Goal: Navigation & Orientation: Find specific page/section

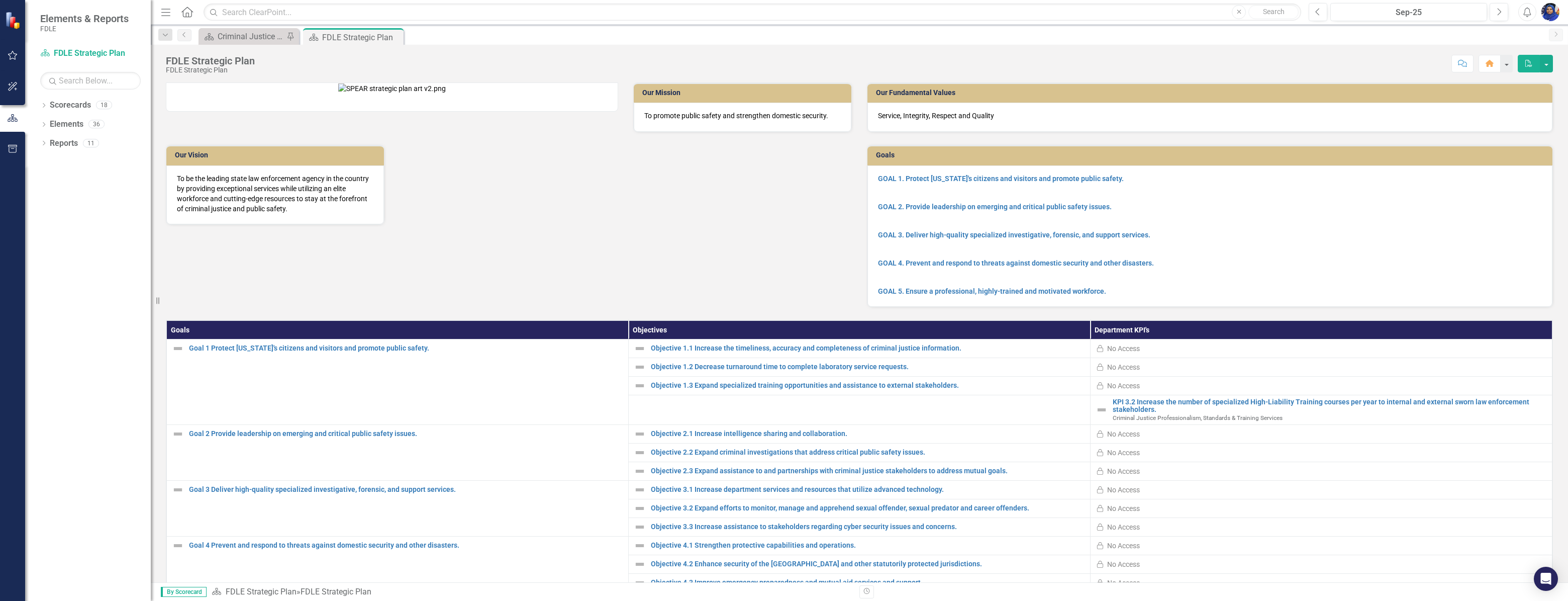
scroll to position [116, 0]
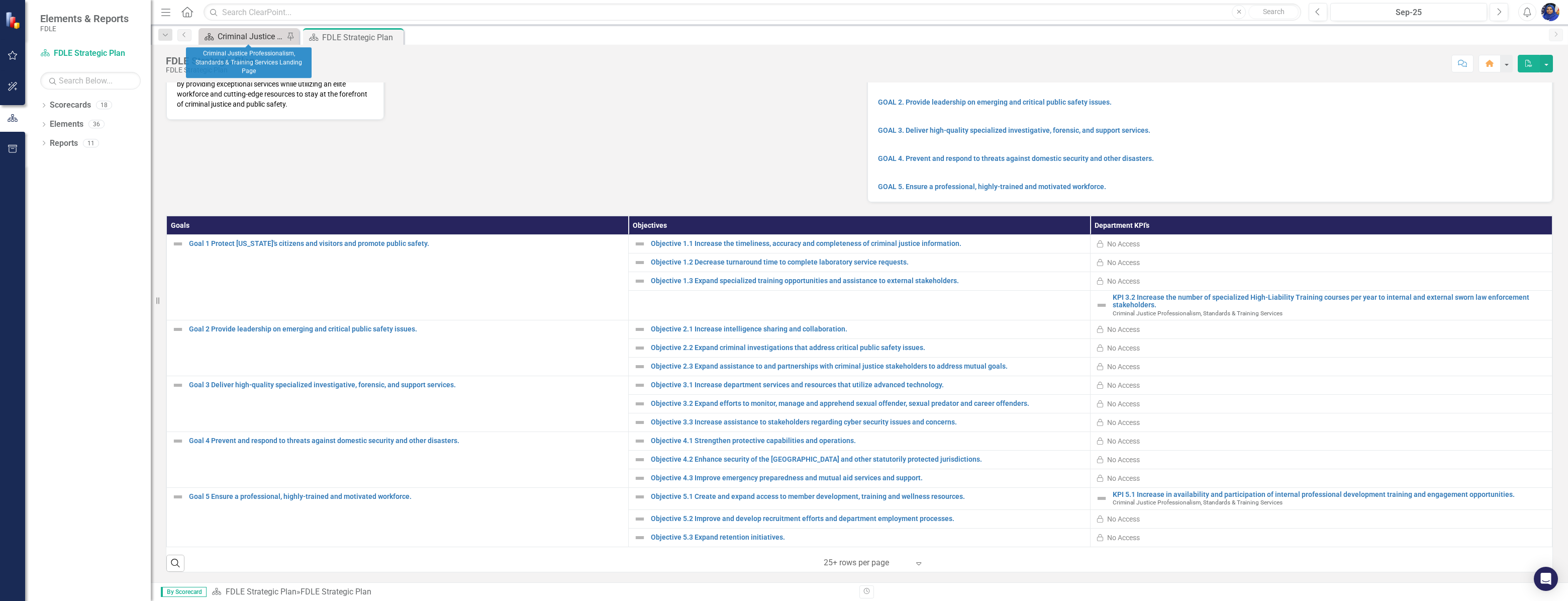
click at [256, 36] on div "Criminal Justice Professionalism, Standards & Training Services Landing Page" at bounding box center [251, 37] width 66 height 13
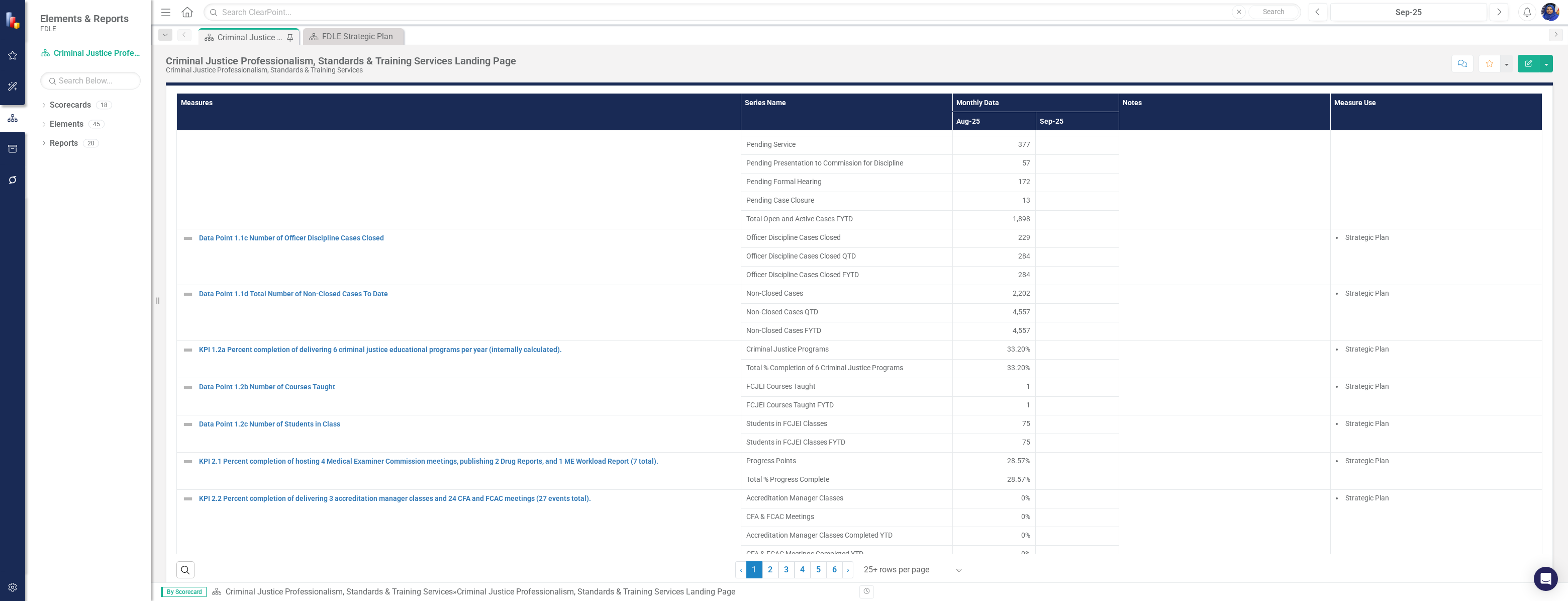
scroll to position [97, 0]
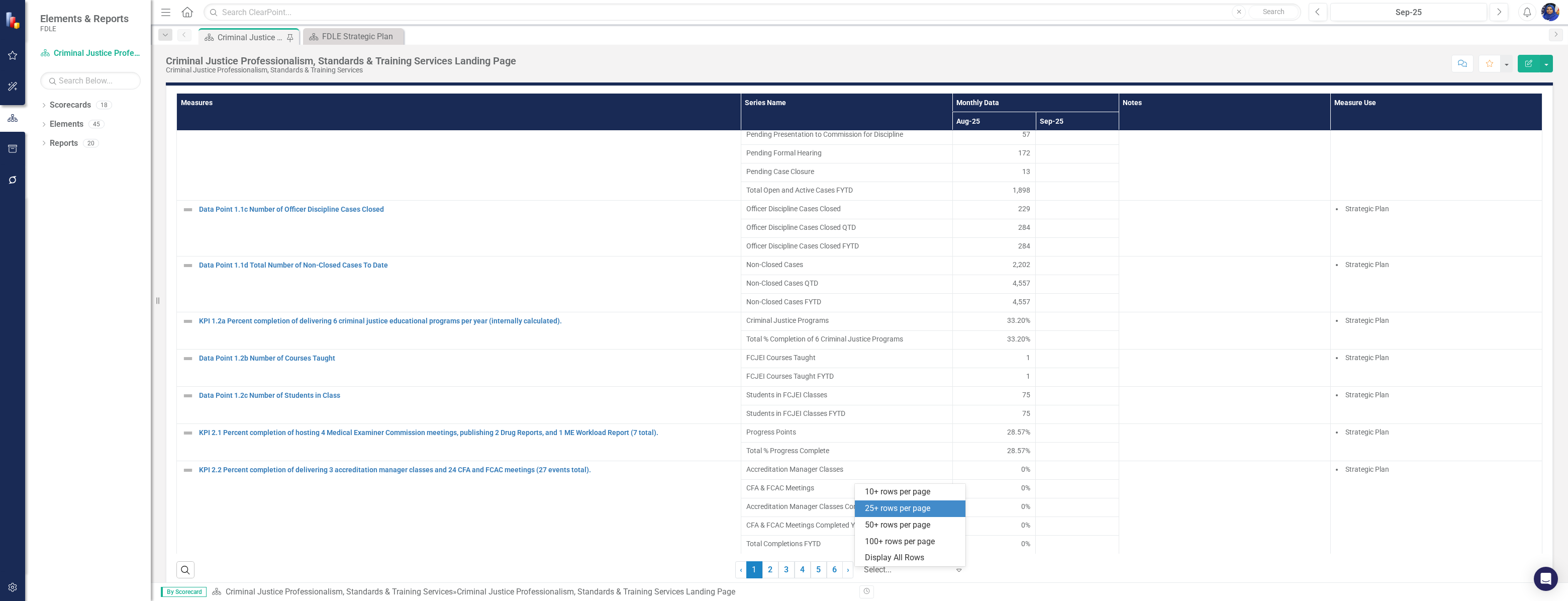
click at [914, 574] on div at bounding box center [906, 570] width 85 height 13
click at [915, 560] on div "Display All Rows" at bounding box center [912, 558] width 94 height 12
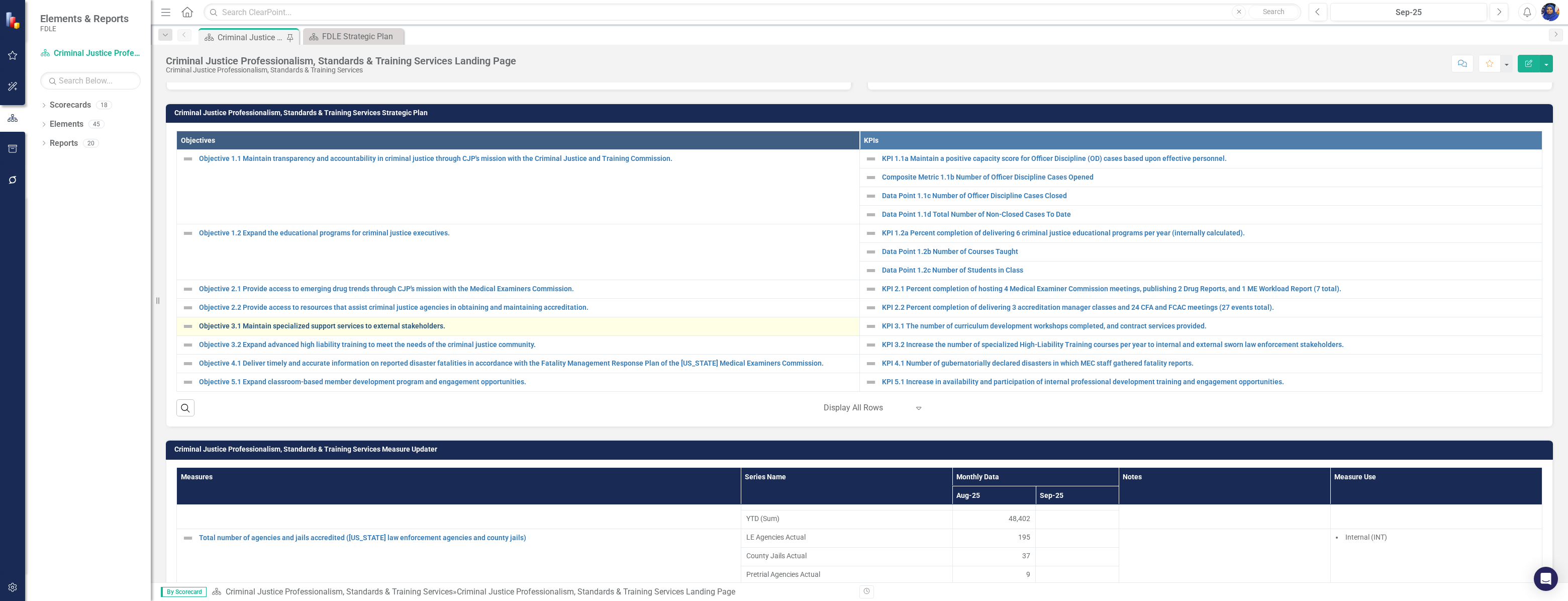
scroll to position [411, 0]
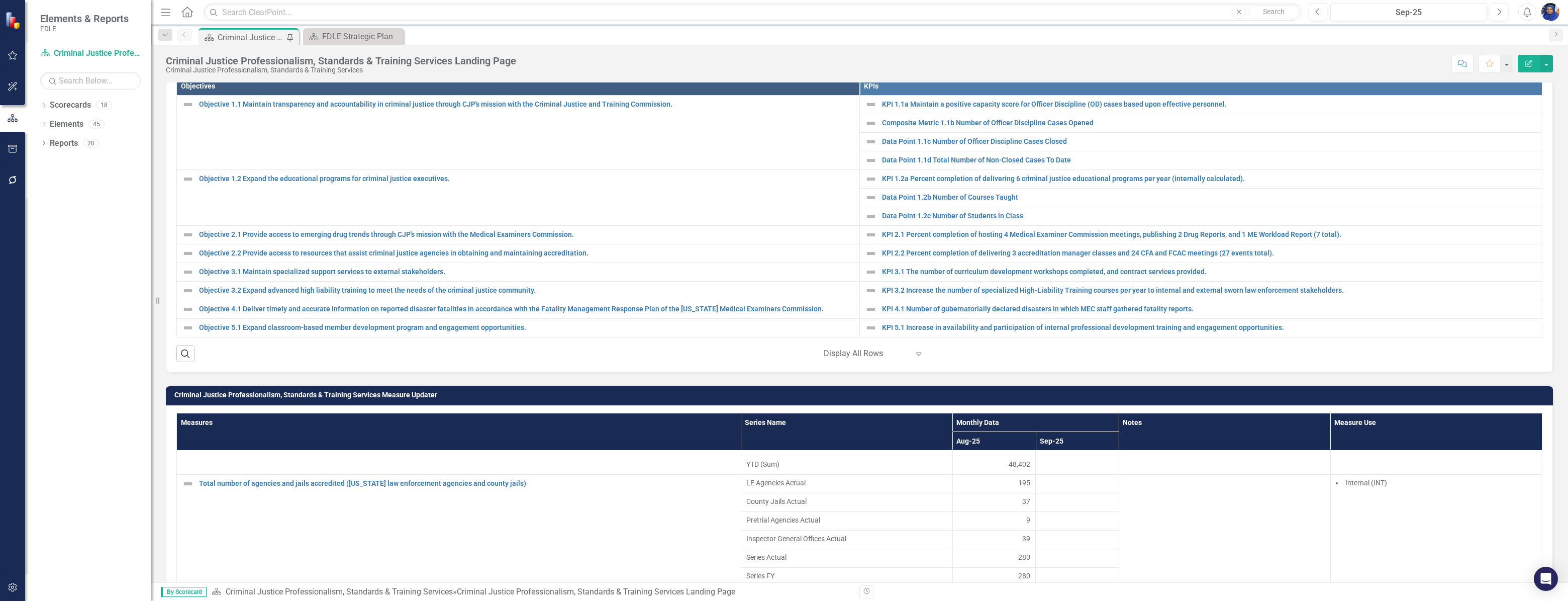
click at [842, 360] on div at bounding box center [866, 354] width 85 height 13
click at [843, 360] on div at bounding box center [866, 354] width 85 height 13
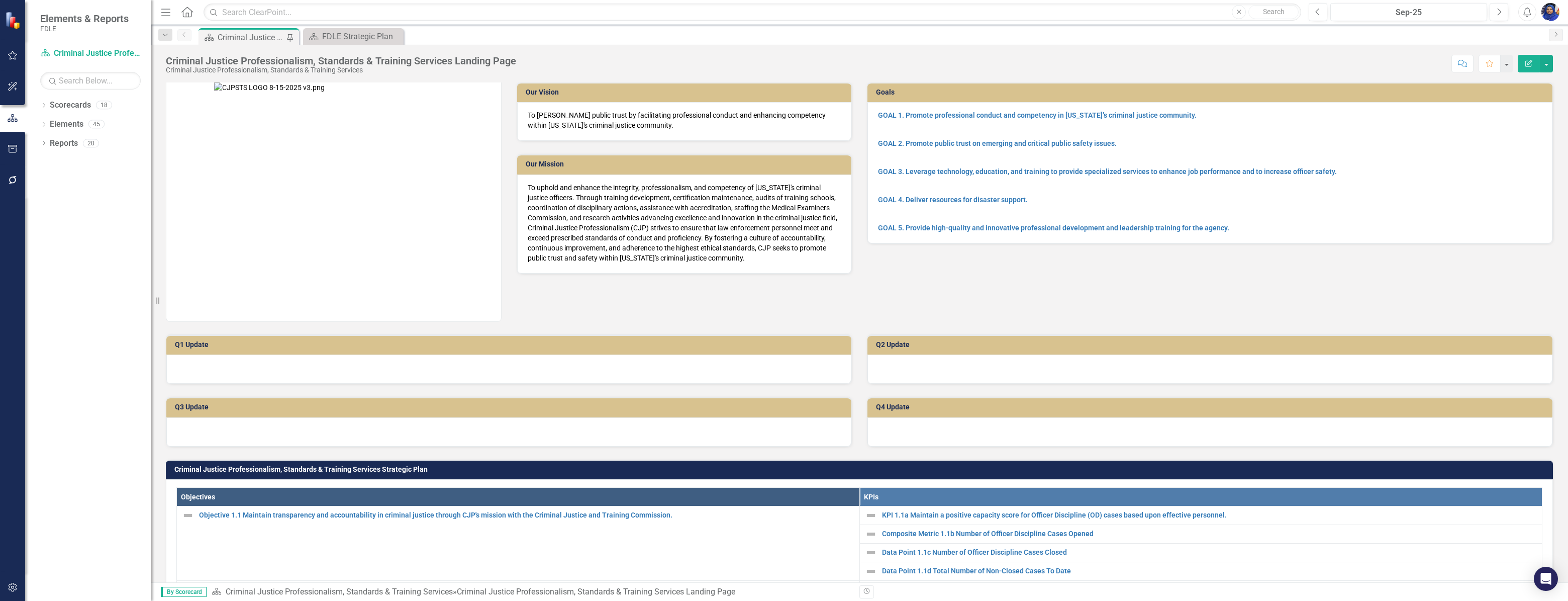
scroll to position [0, 0]
click at [366, 37] on div "FDLE Strategic Plan" at bounding box center [355, 37] width 66 height 13
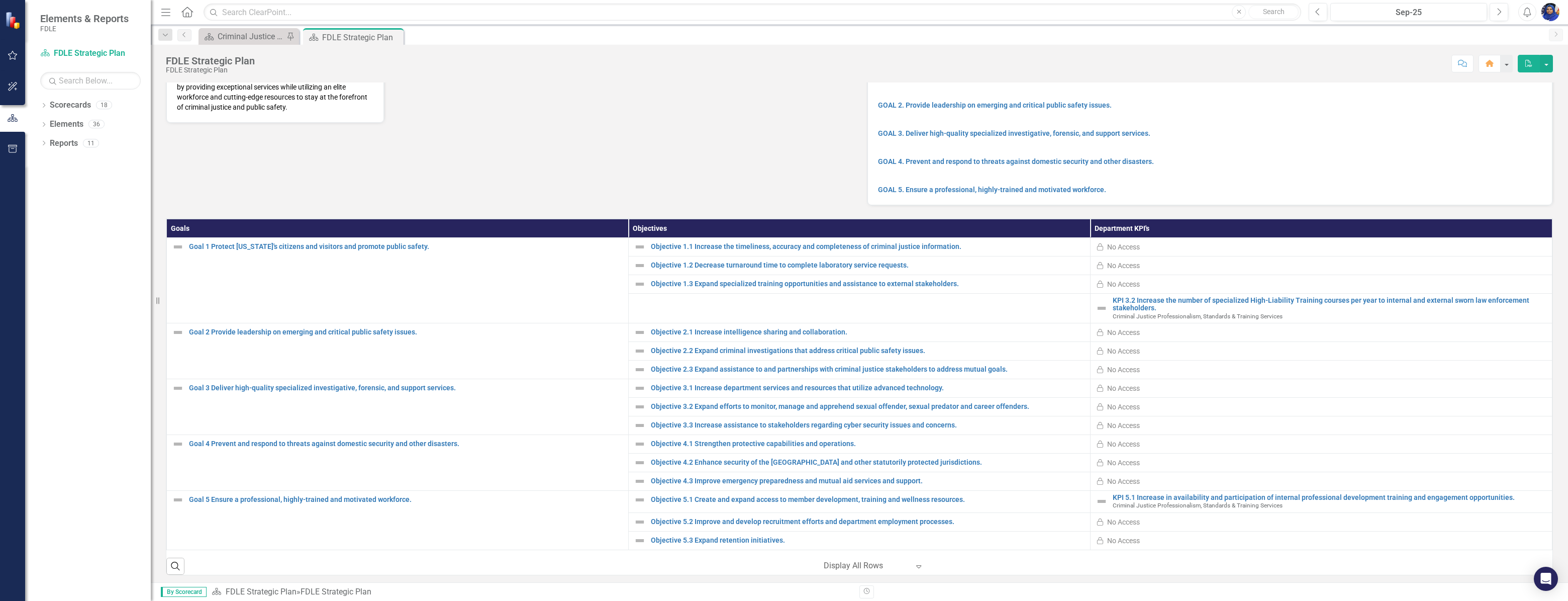
scroll to position [116, 0]
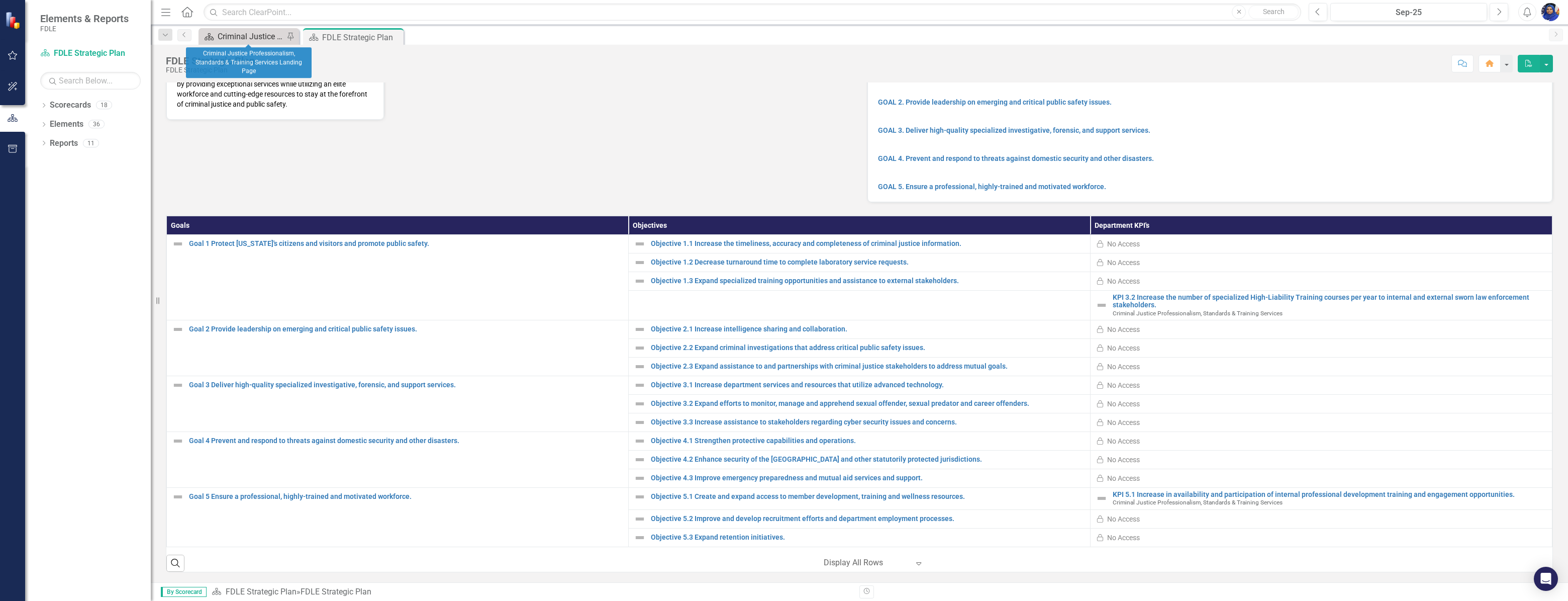
click at [236, 37] on div "Criminal Justice Professionalism, Standards & Training Services Landing Page" at bounding box center [251, 37] width 66 height 13
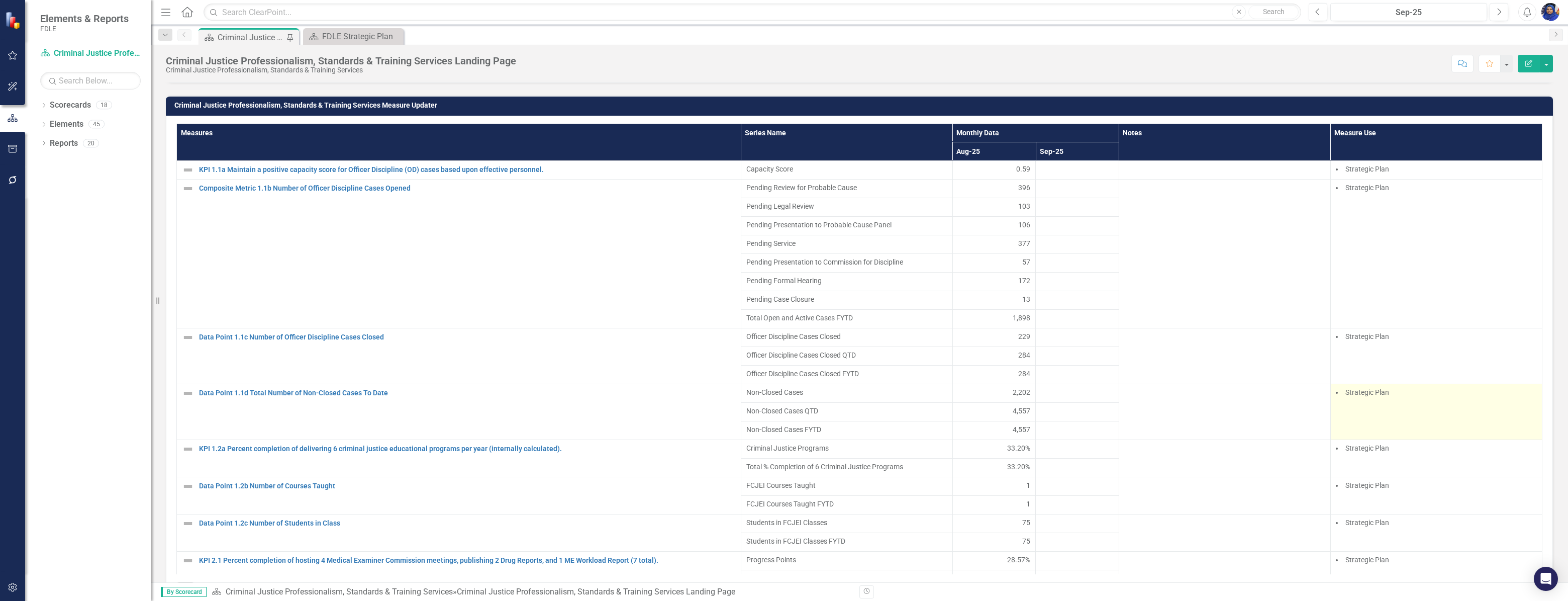
scroll to position [868, 0]
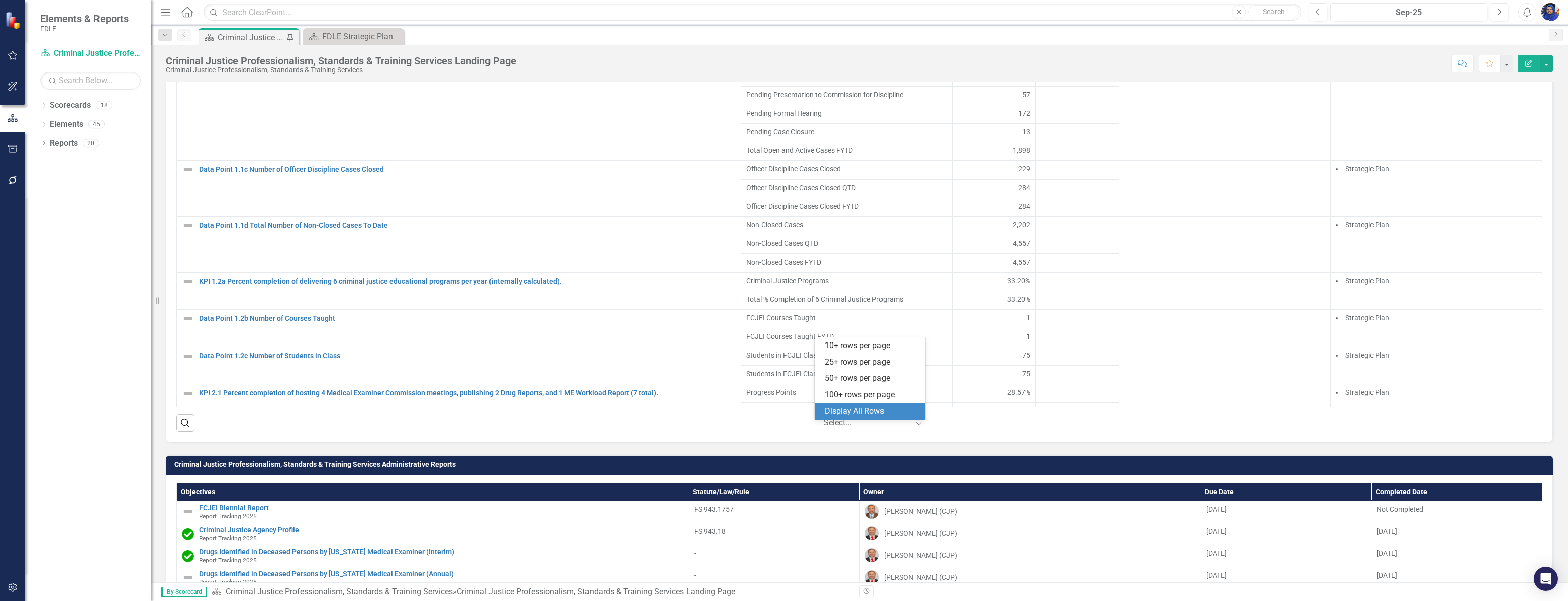
click at [847, 425] on div at bounding box center [866, 423] width 85 height 13
click at [850, 407] on div "Display All Rows" at bounding box center [872, 411] width 94 height 12
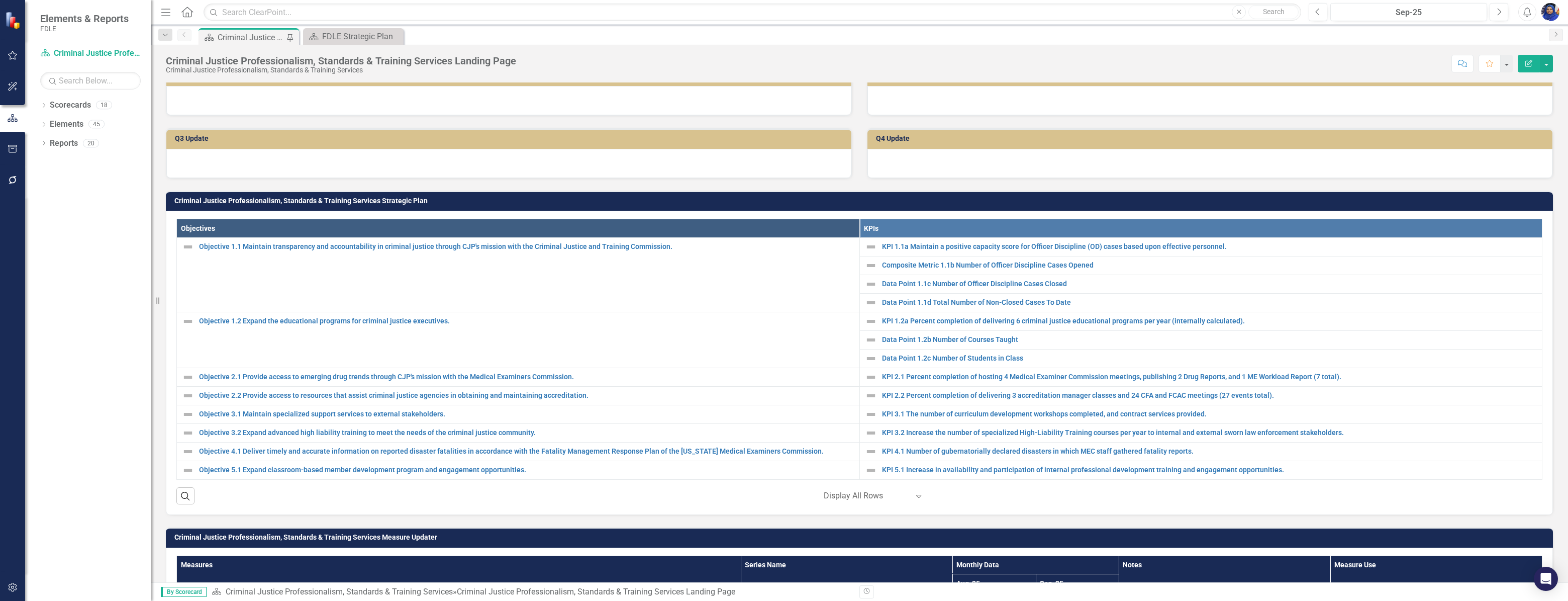
scroll to position [254, 0]
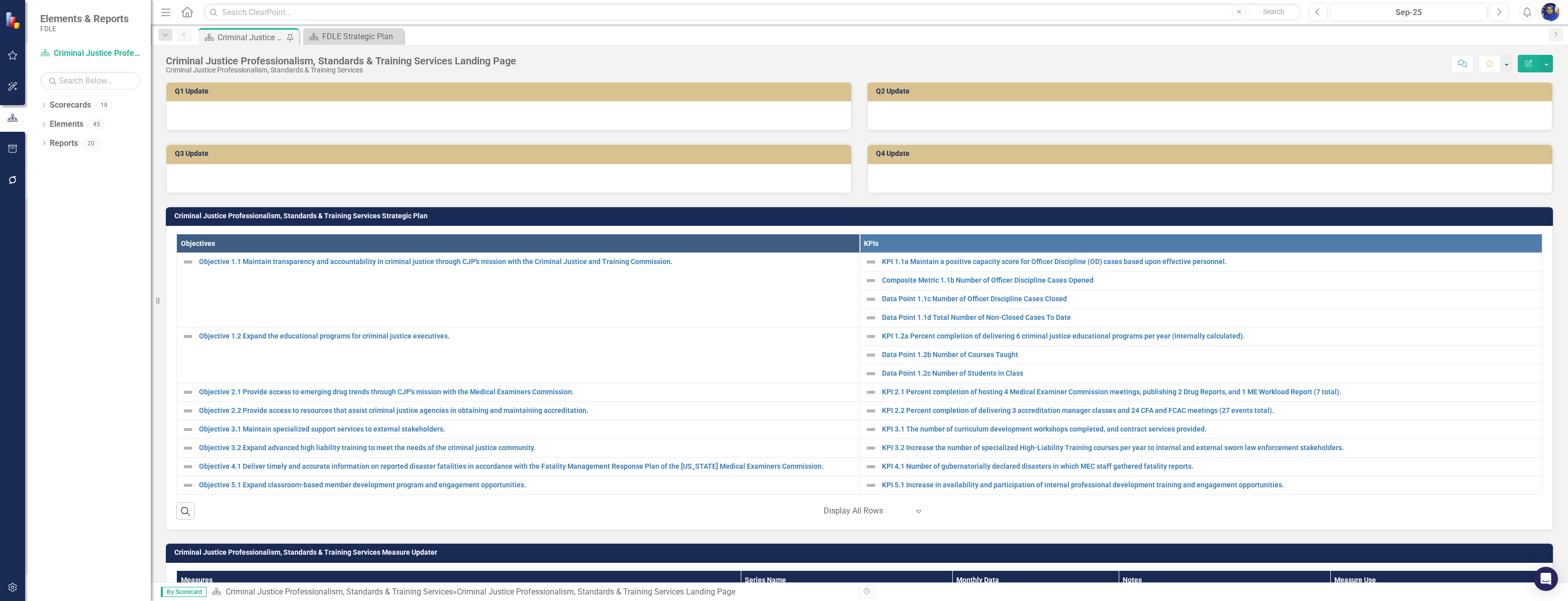
click at [261, 33] on div "Criminal Justice Professionalism, Standards & Training Services Landing Page" at bounding box center [251, 37] width 66 height 13
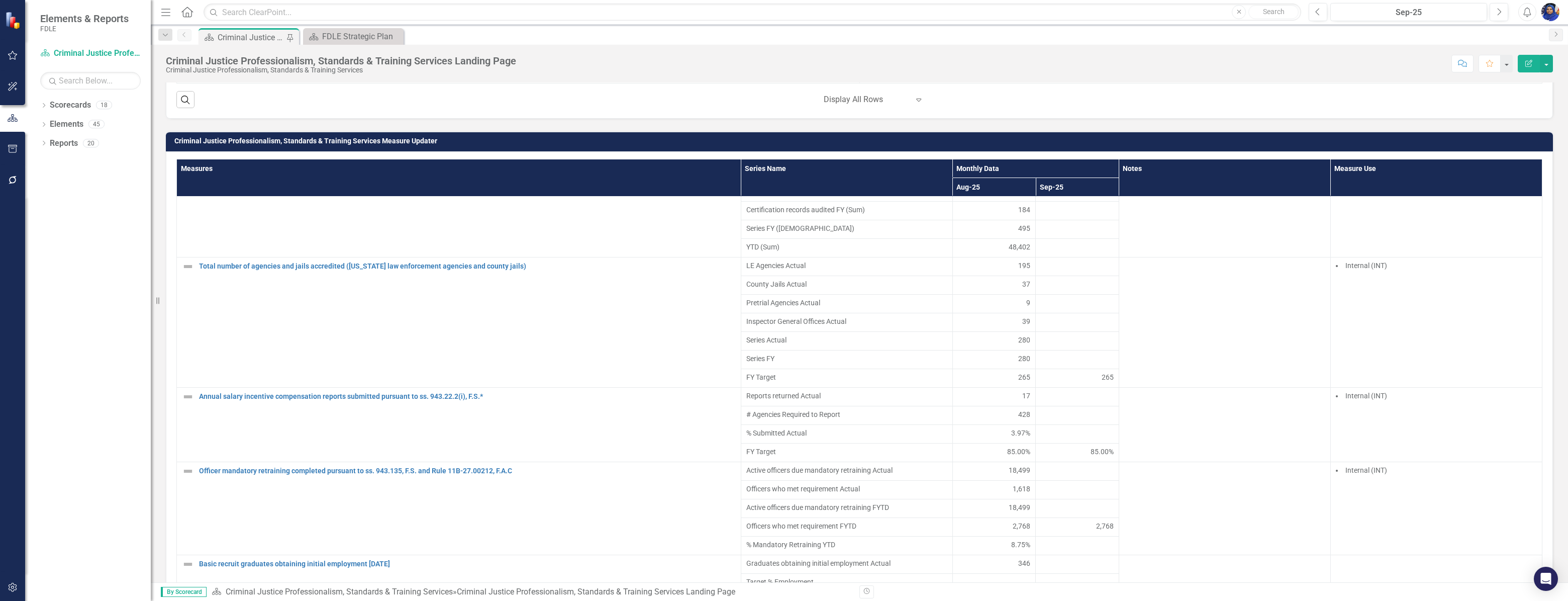
scroll to position [2952, 0]
